Goal: Task Accomplishment & Management: Use online tool/utility

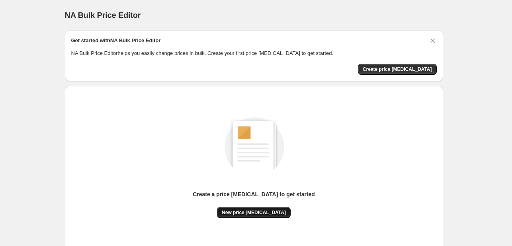
click at [254, 215] on button "New price [MEDICAL_DATA]" at bounding box center [254, 212] width 74 height 11
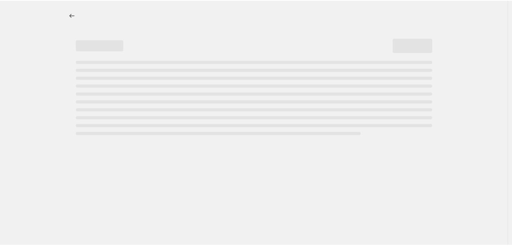
select select "percentage"
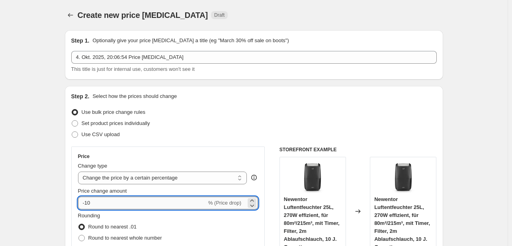
click at [140, 204] on input "-10" at bounding box center [142, 203] width 129 height 13
type input "-1"
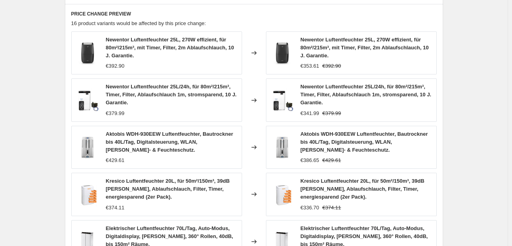
scroll to position [602, 0]
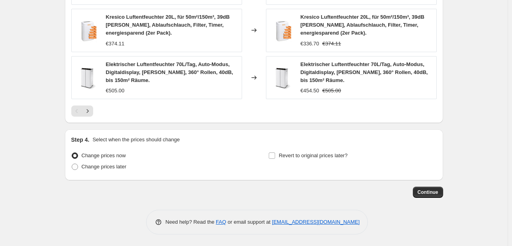
type input "-35"
click at [414, 191] on div "Continue" at bounding box center [254, 192] width 378 height 11
click at [422, 189] on span "Continue" at bounding box center [427, 192] width 21 height 6
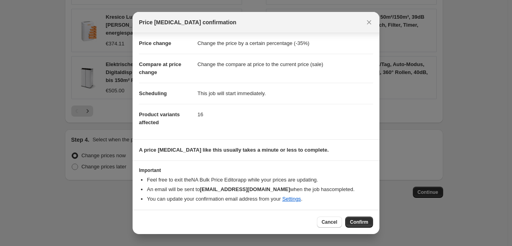
scroll to position [15, 0]
click at [362, 223] on span "Confirm" at bounding box center [359, 222] width 18 height 6
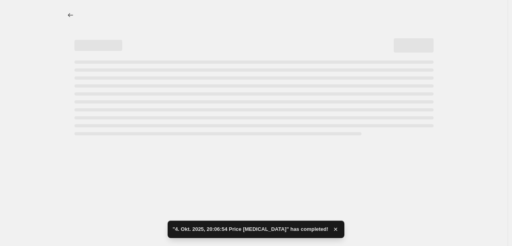
select select "percentage"
